Goal: Information Seeking & Learning: Learn about a topic

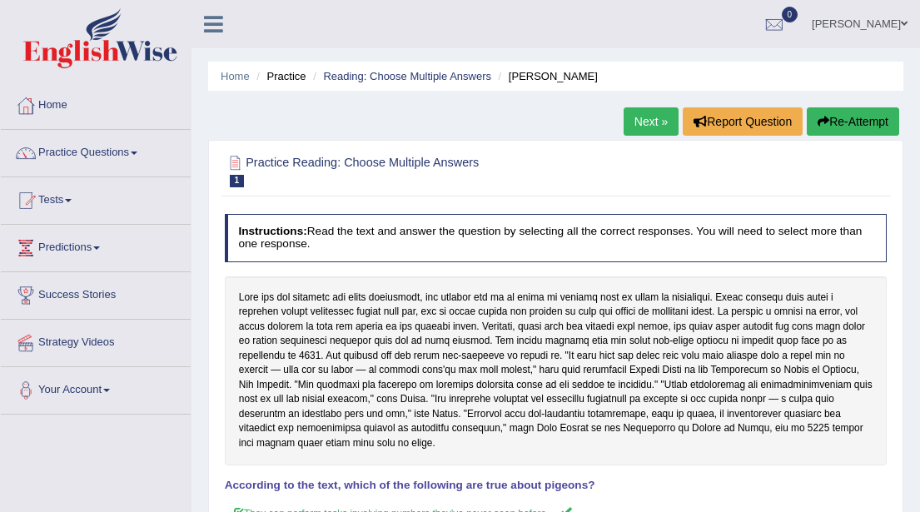
click at [137, 154] on span at bounding box center [134, 152] width 7 height 3
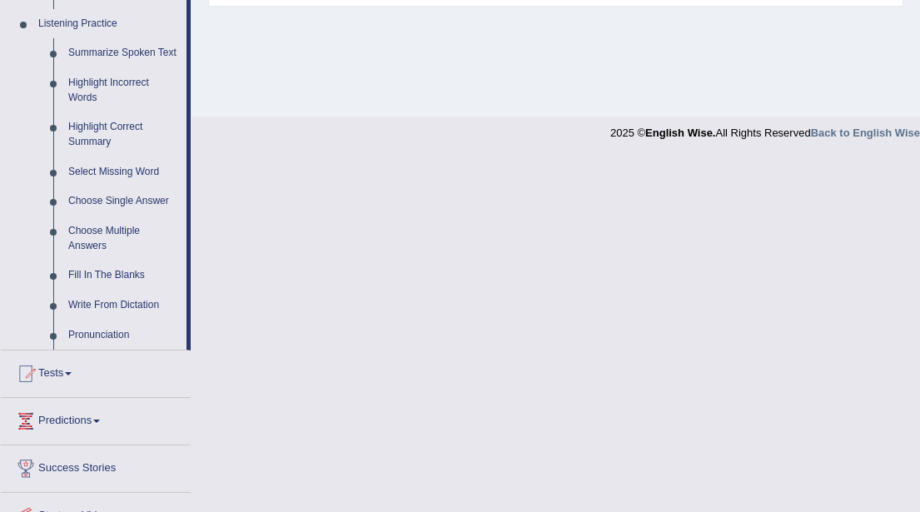
scroll to position [720, 0]
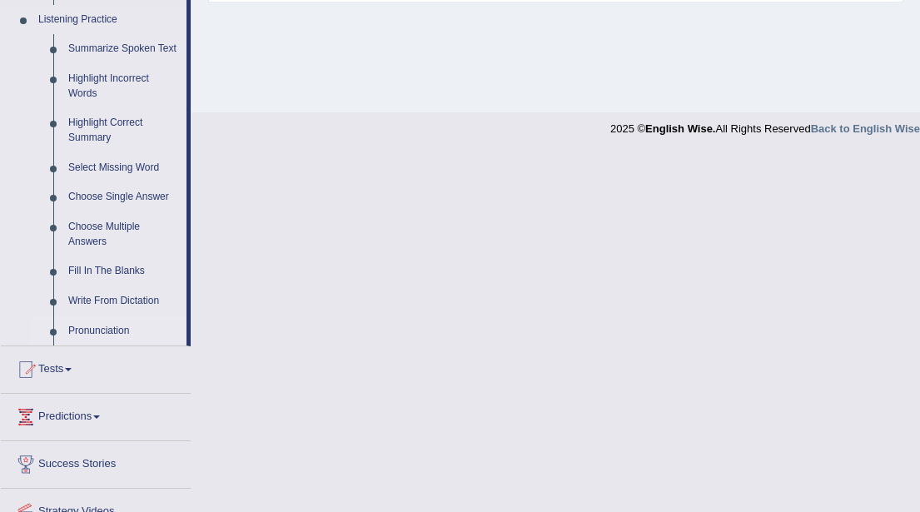
click at [88, 346] on link "Pronunciation" at bounding box center [124, 331] width 126 height 30
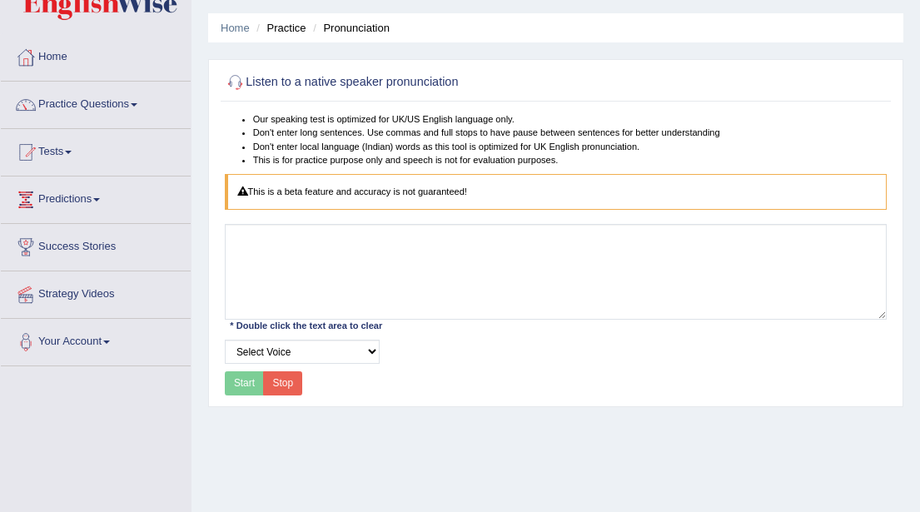
scroll to position [49, 0]
click at [369, 348] on select "Select Voice" at bounding box center [302, 351] width 155 height 24
click at [225, 339] on select "Select Voice" at bounding box center [302, 351] width 155 height 24
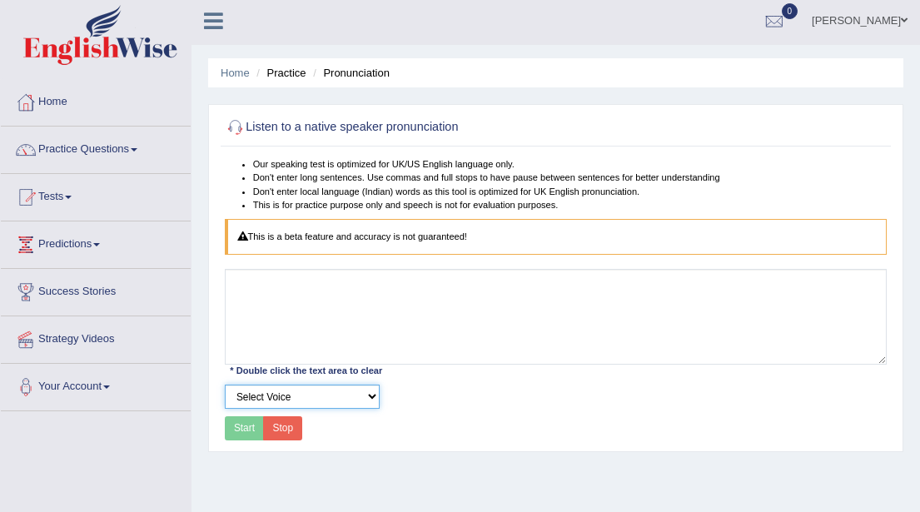
scroll to position [0, 0]
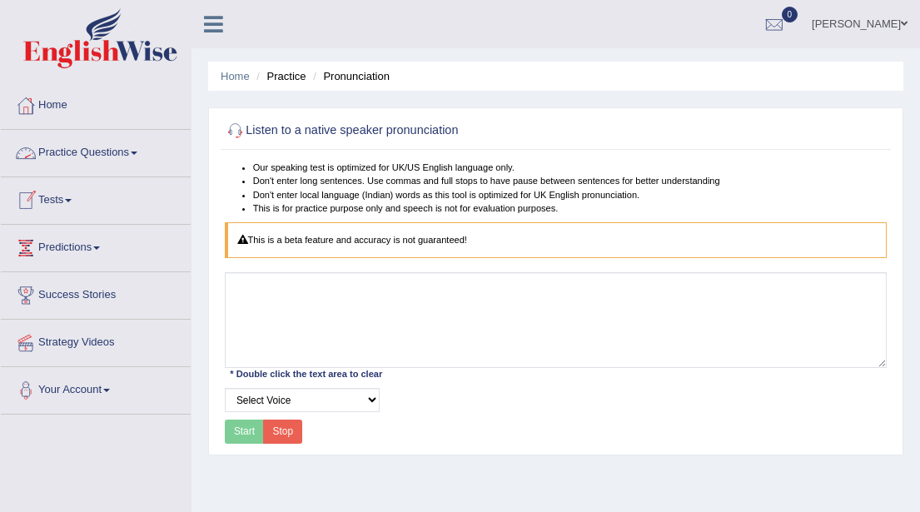
click at [137, 152] on span at bounding box center [134, 152] width 7 height 3
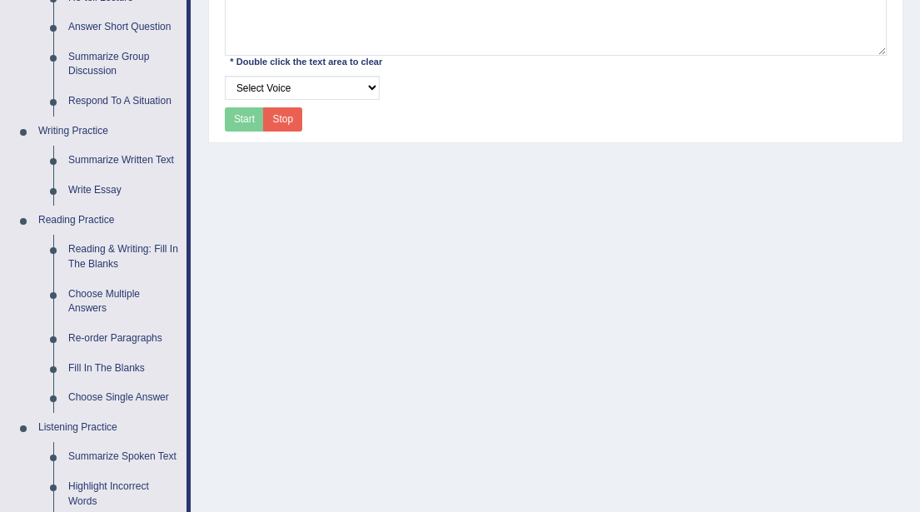
scroll to position [315, 0]
